Goal: Task Accomplishment & Management: Use online tool/utility

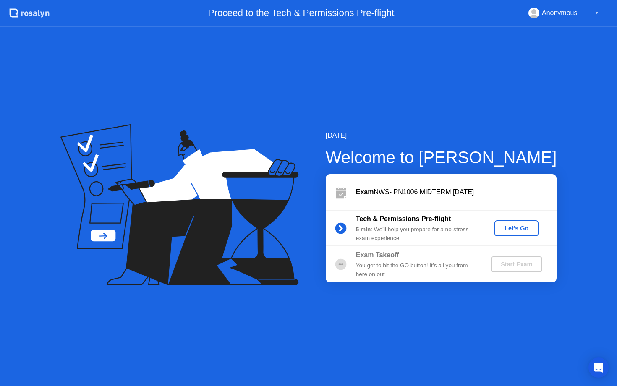
click at [516, 228] on div "Let's Go" at bounding box center [516, 228] width 37 height 7
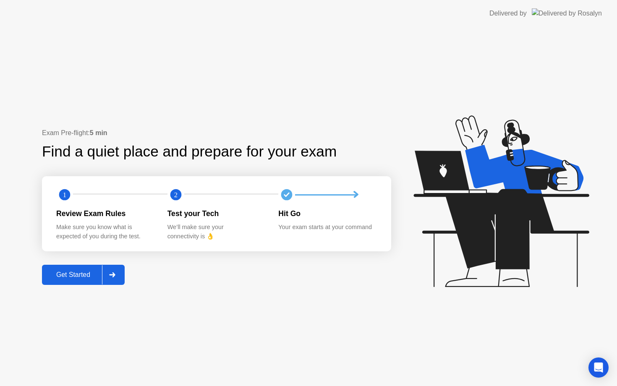
click at [81, 274] on div "Get Started" at bounding box center [74, 275] width 58 height 8
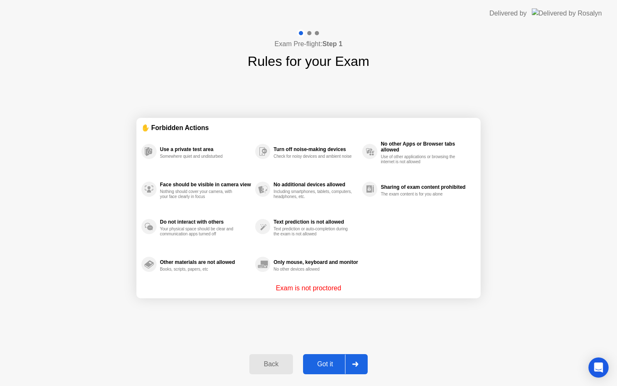
click at [329, 361] on div "Got it" at bounding box center [325, 365] width 39 height 8
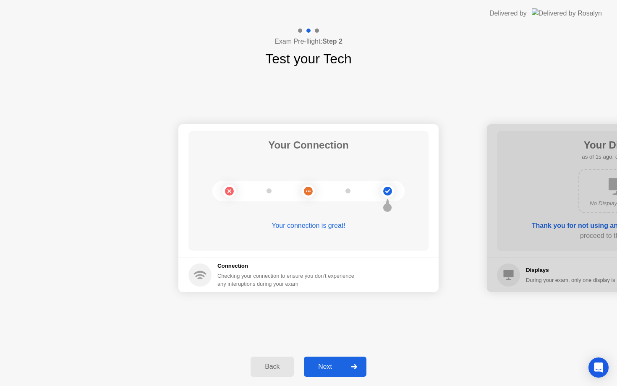
click at [333, 366] on div "Next" at bounding box center [325, 367] width 37 height 8
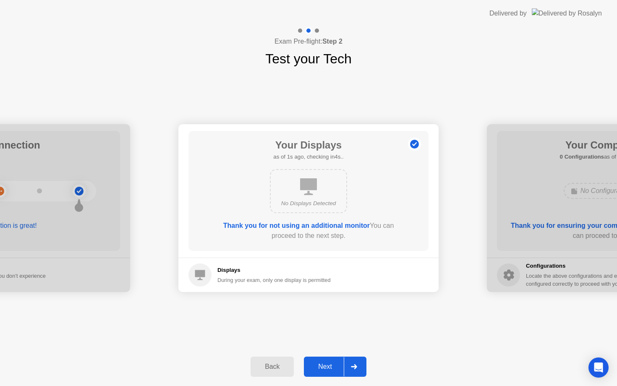
click at [333, 366] on div "Next" at bounding box center [325, 367] width 37 height 8
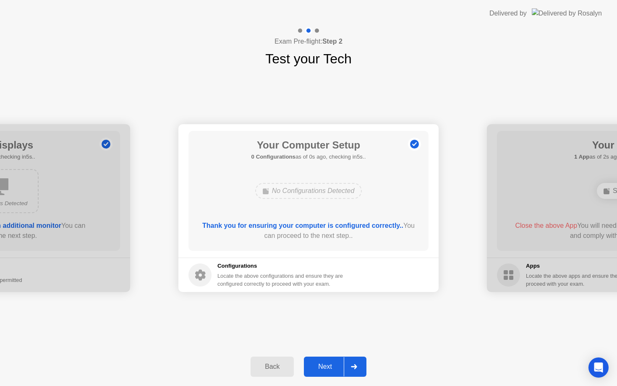
click at [333, 366] on div "Next" at bounding box center [325, 367] width 37 height 8
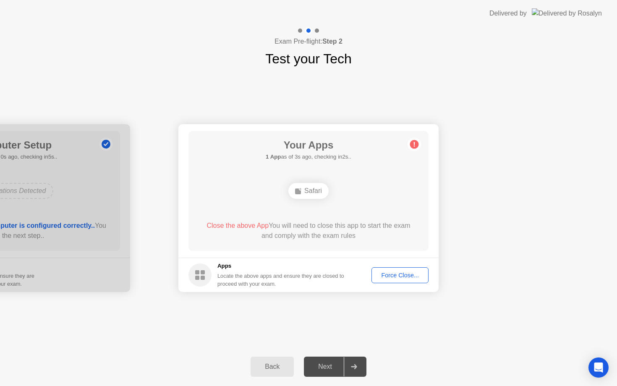
click at [325, 371] on div "Next" at bounding box center [325, 367] width 37 height 8
click at [385, 278] on div "Force Close..." at bounding box center [400, 275] width 51 height 7
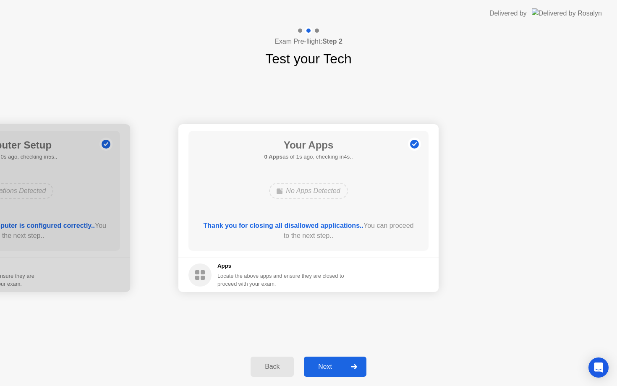
click at [320, 364] on div "Next" at bounding box center [325, 367] width 37 height 8
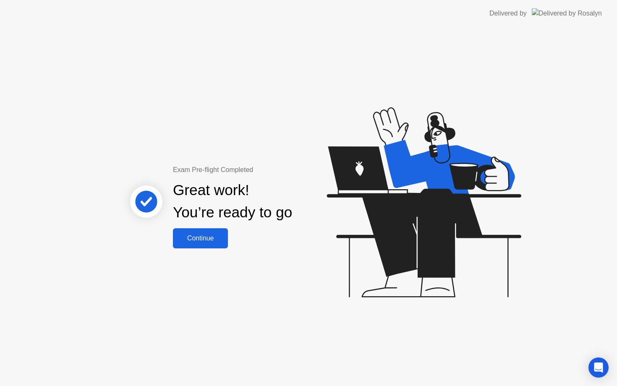
click at [218, 239] on div "Continue" at bounding box center [201, 239] width 50 height 8
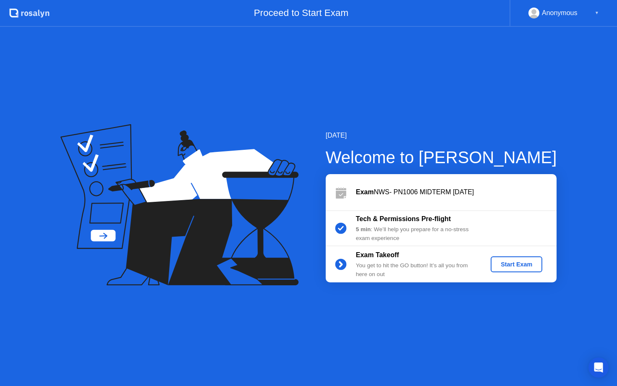
click at [511, 264] on div "Start Exam" at bounding box center [516, 264] width 45 height 7
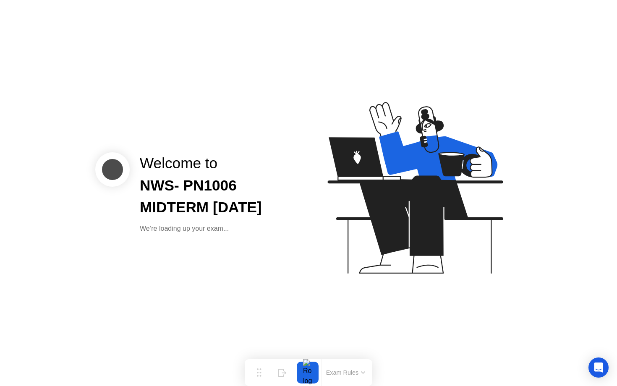
click at [337, 336] on div "Welcome to NWS- PN1006 MIDTERM [DATE] We’re loading up your exam..." at bounding box center [308, 193] width 617 height 386
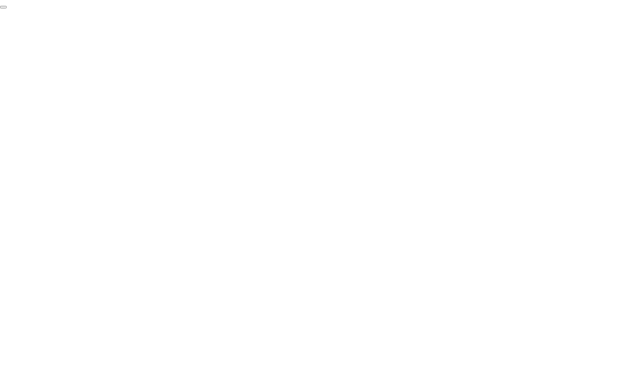
click div "End Proctoring Session"
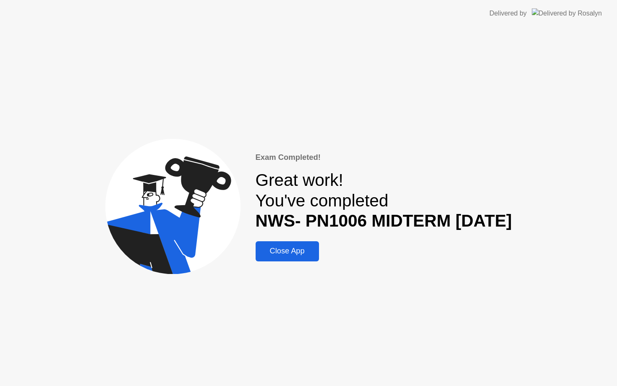
click at [291, 248] on div "Close App" at bounding box center [287, 251] width 58 height 9
